Goal: Task Accomplishment & Management: Use online tool/utility

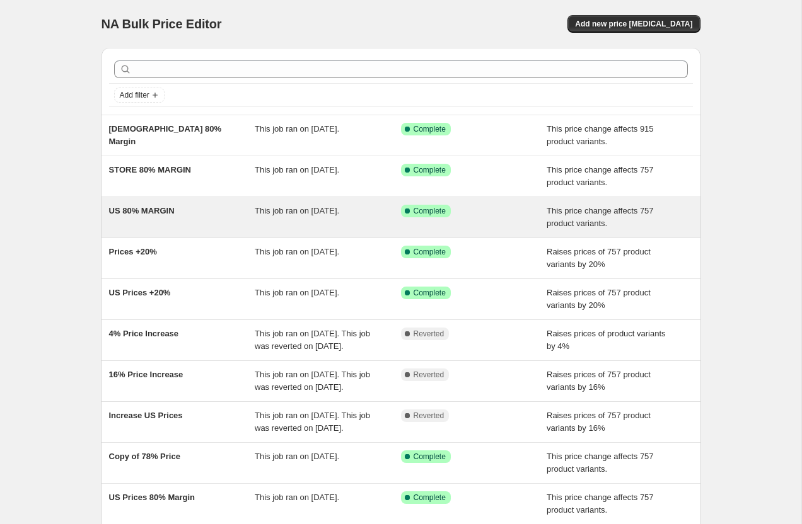
scroll to position [163, 0]
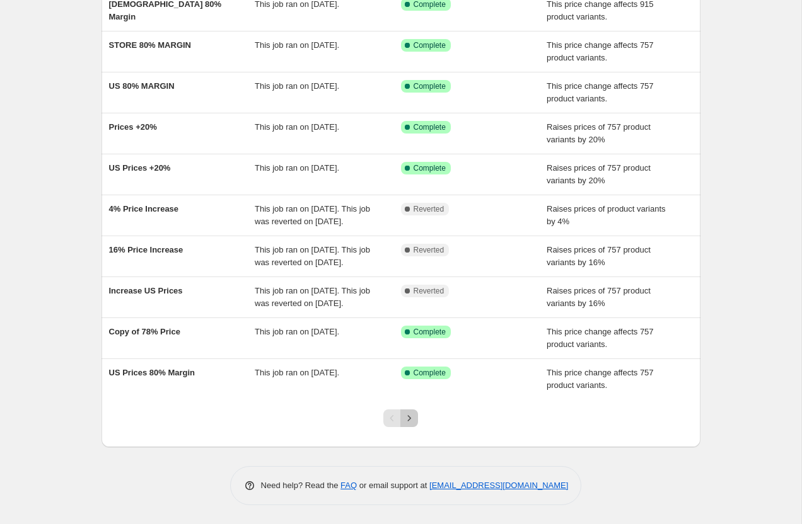
click at [410, 421] on icon "Next" at bounding box center [409, 418] width 13 height 13
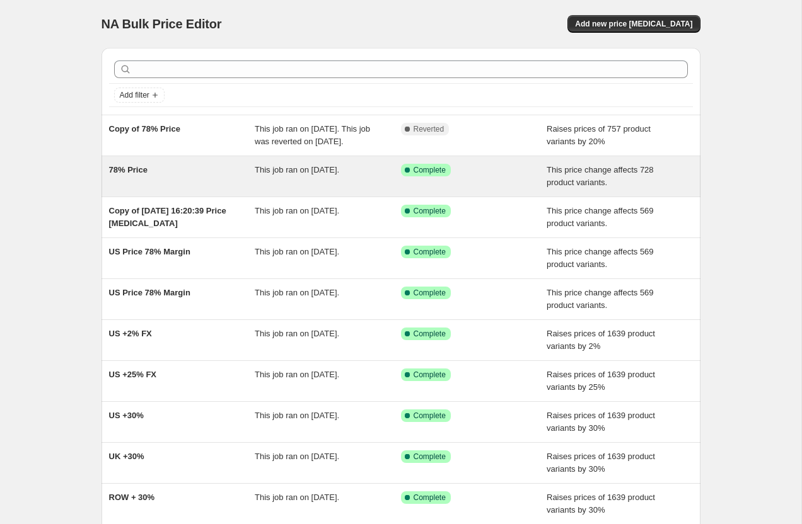
scroll to position [137, 0]
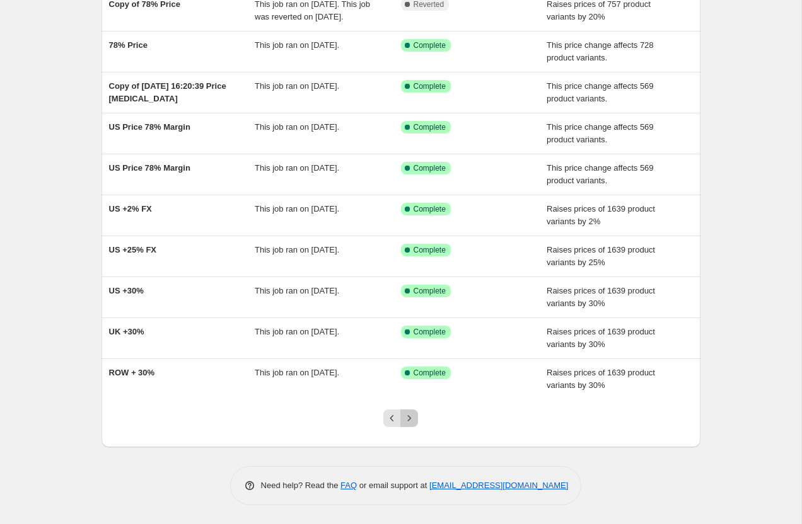
click at [402, 417] on button "Next" at bounding box center [409, 419] width 18 height 18
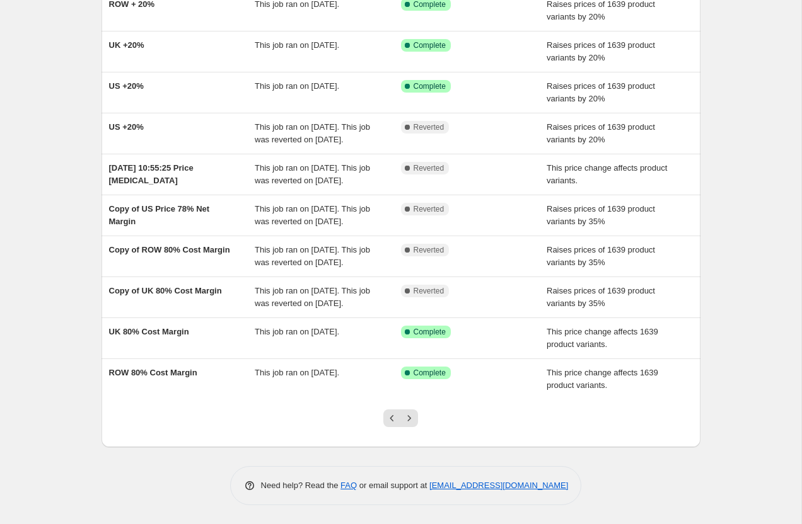
scroll to position [135, 0]
click at [391, 422] on icon "Previous" at bounding box center [392, 418] width 4 height 6
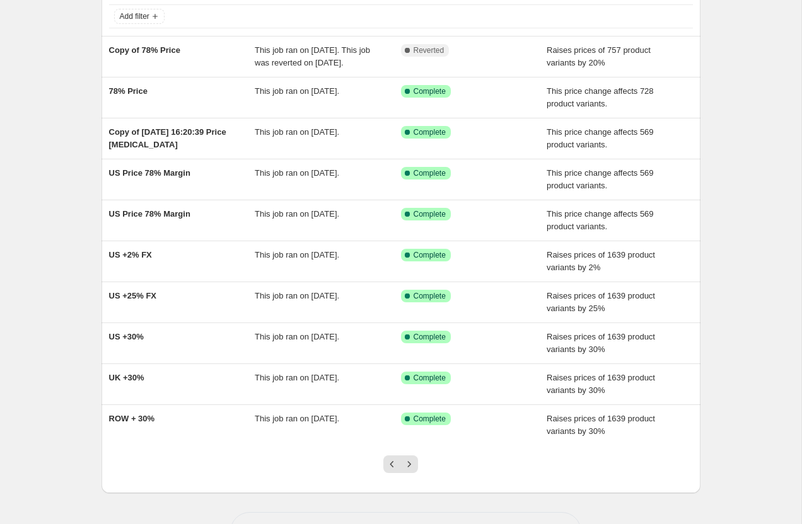
scroll to position [86, 0]
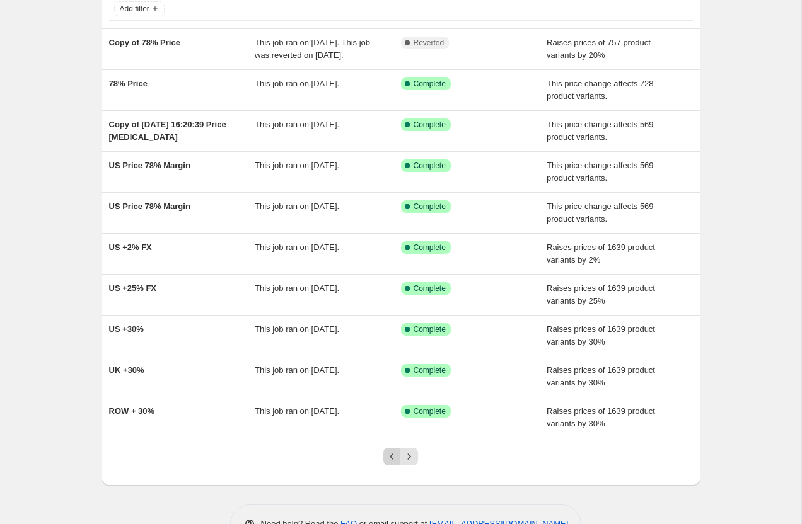
click at [395, 463] on icon "Previous" at bounding box center [392, 457] width 13 height 13
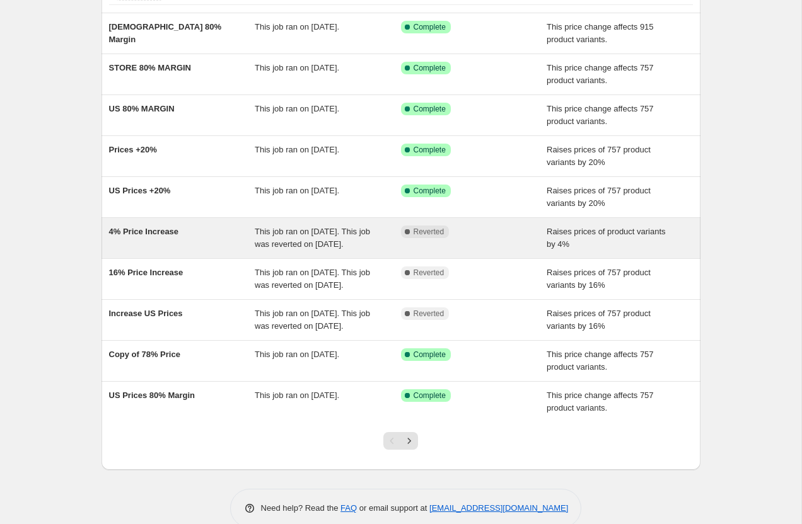
scroll to position [107, 0]
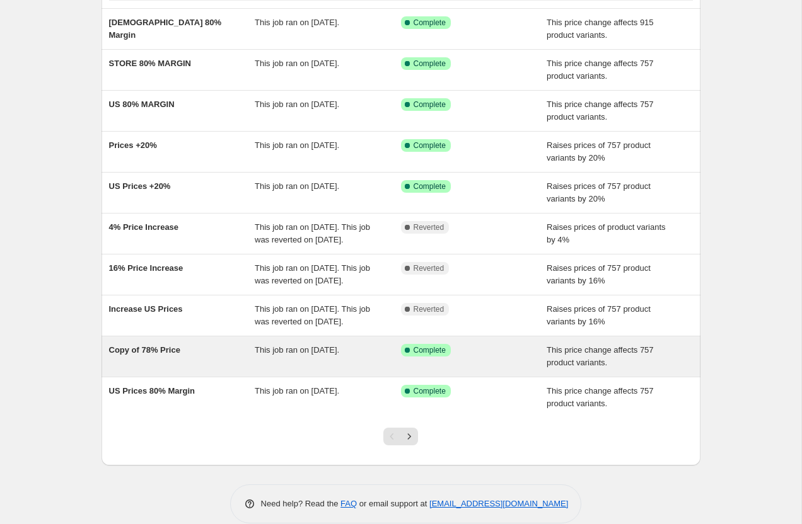
click at [148, 355] on span "Copy of 78% Price" at bounding box center [144, 349] width 71 height 9
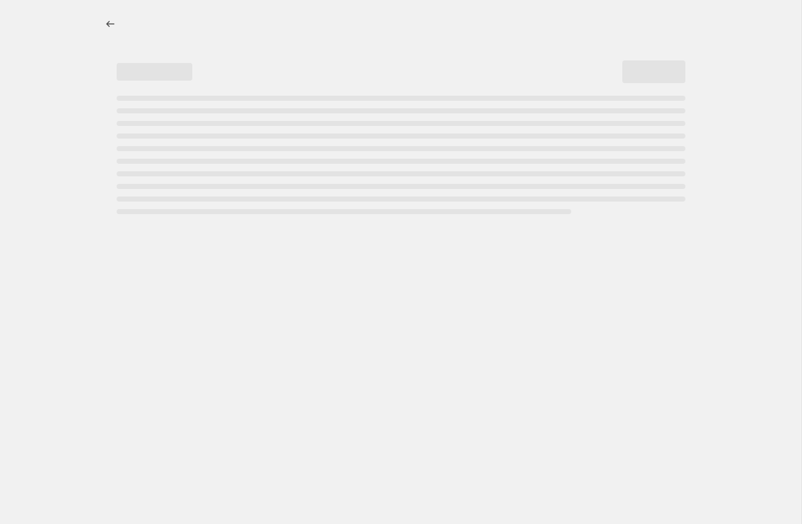
select select "margin"
select select "pp"
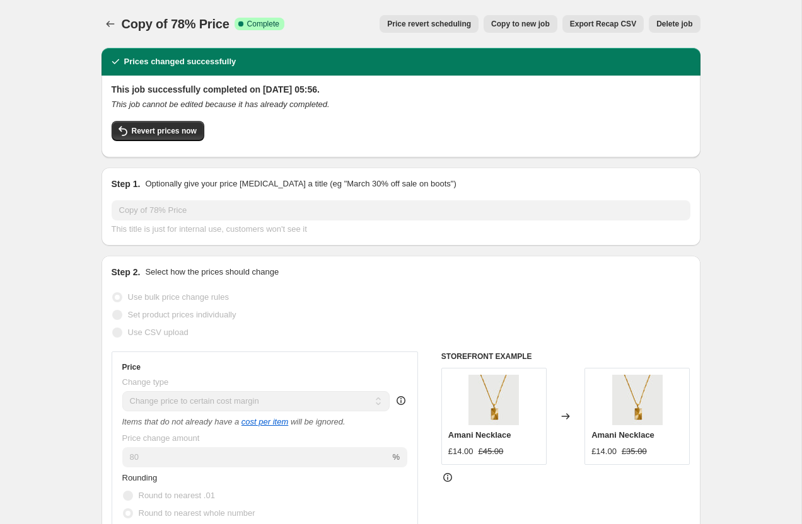
click at [532, 26] on span "Copy to new job" at bounding box center [520, 24] width 59 height 10
select select "margin"
select select "pp"
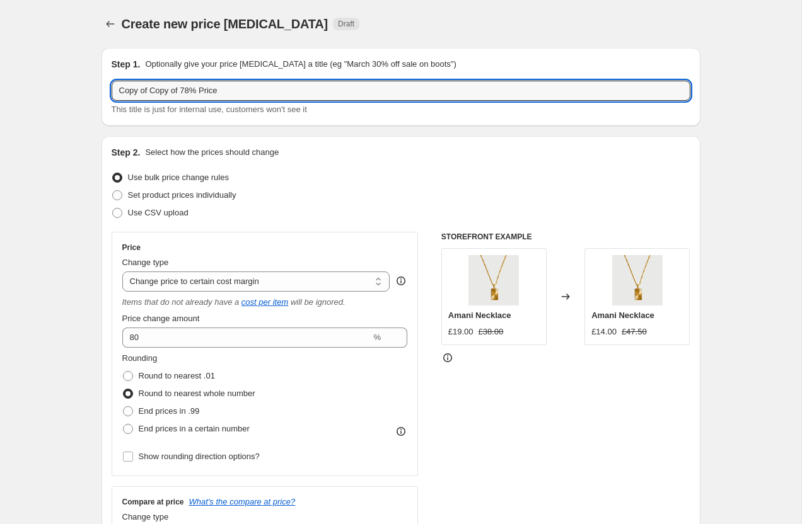
drag, startPoint x: 195, startPoint y: 91, endPoint x: 65, endPoint y: 86, distance: 129.9
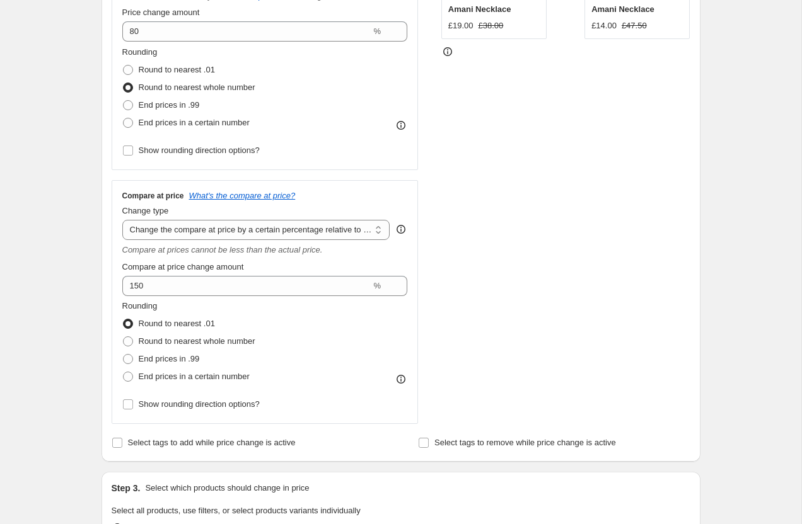
scroll to position [313, 0]
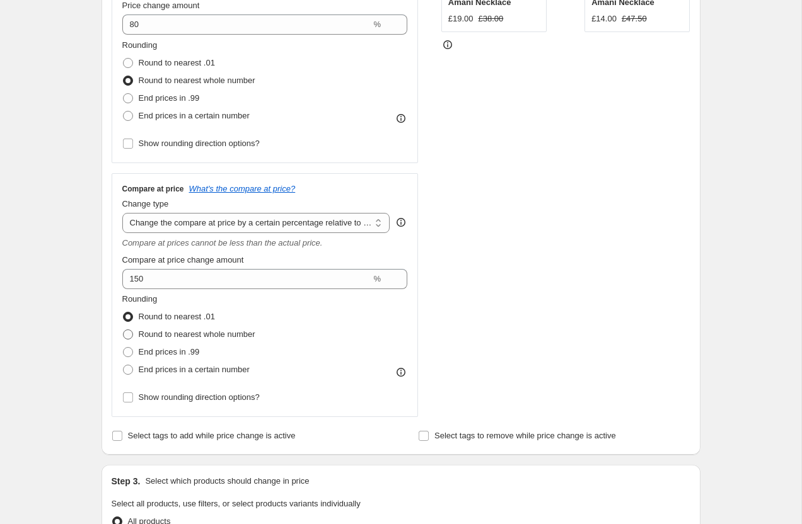
type input "80% Price"
click at [128, 332] on span at bounding box center [128, 335] width 10 height 10
click at [124, 330] on input "Round to nearest whole number" at bounding box center [123, 330] width 1 height 1
radio input "true"
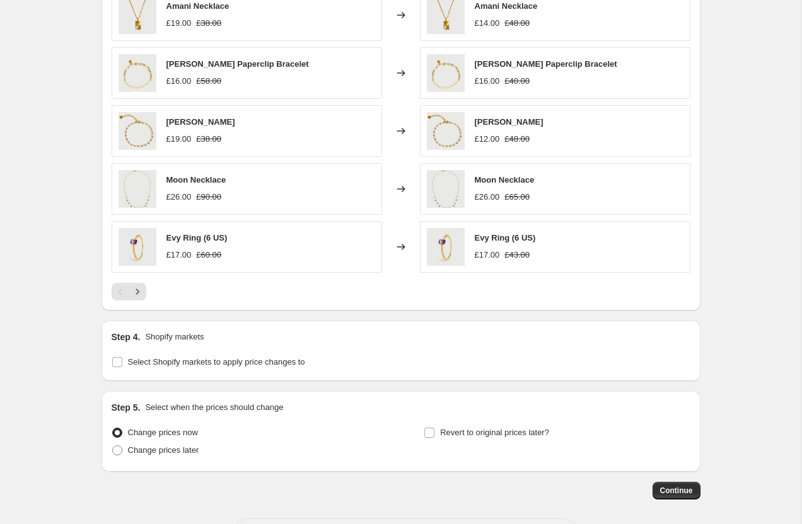
scroll to position [996, 0]
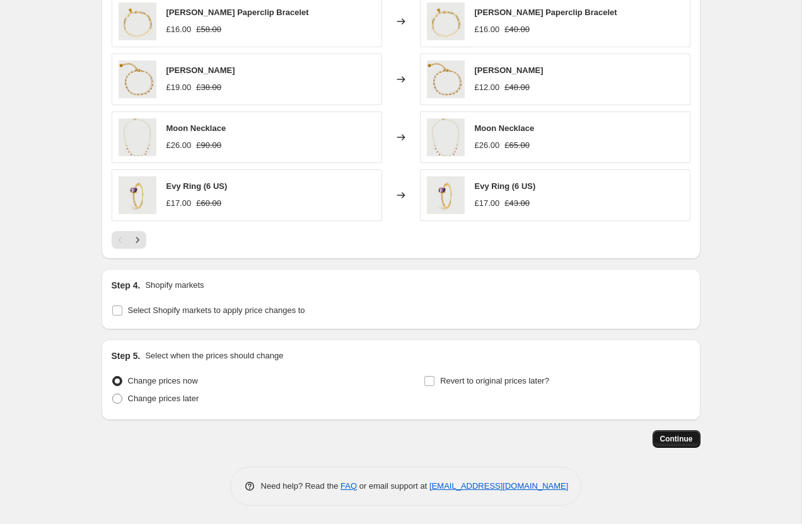
click at [680, 440] on span "Continue" at bounding box center [676, 439] width 33 height 10
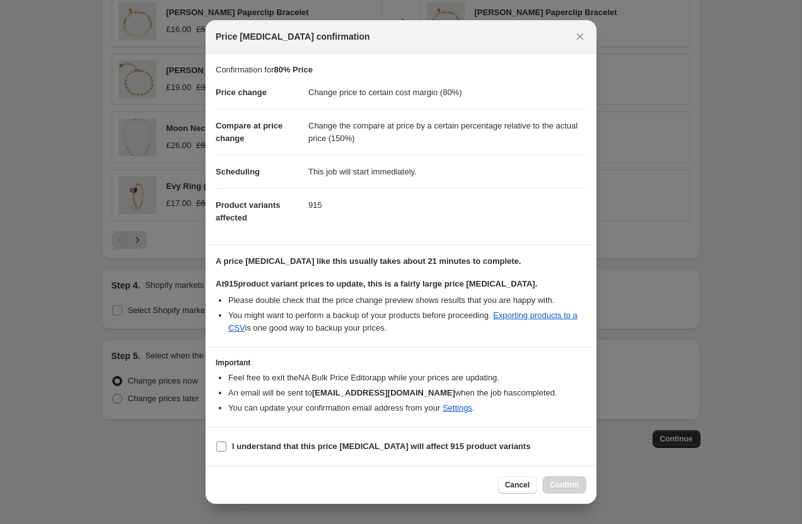
click at [249, 442] on b "I understand that this price [MEDICAL_DATA] will affect 915 product variants" at bounding box center [381, 446] width 298 height 9
click at [226, 442] on input "I understand that this price [MEDICAL_DATA] will affect 915 product variants" at bounding box center [221, 447] width 10 height 10
checkbox input "true"
click at [553, 486] on span "Confirm" at bounding box center [564, 485] width 29 height 10
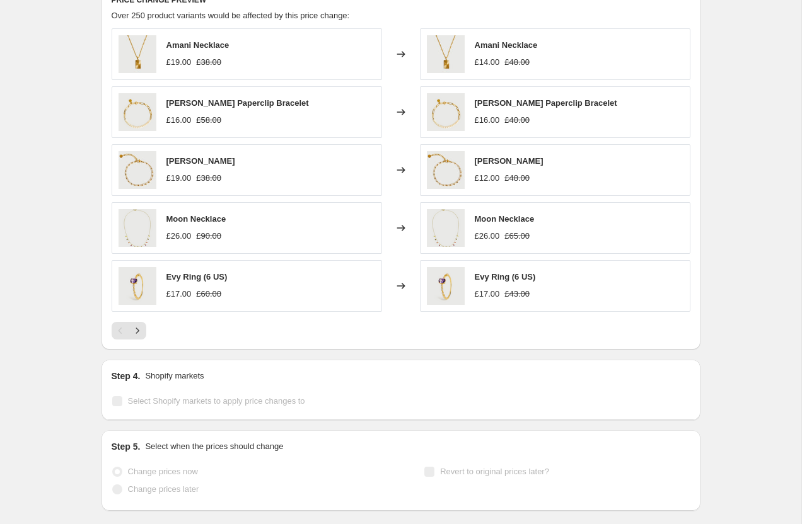
scroll to position [1029, 0]
